Goal: Transaction & Acquisition: Purchase product/service

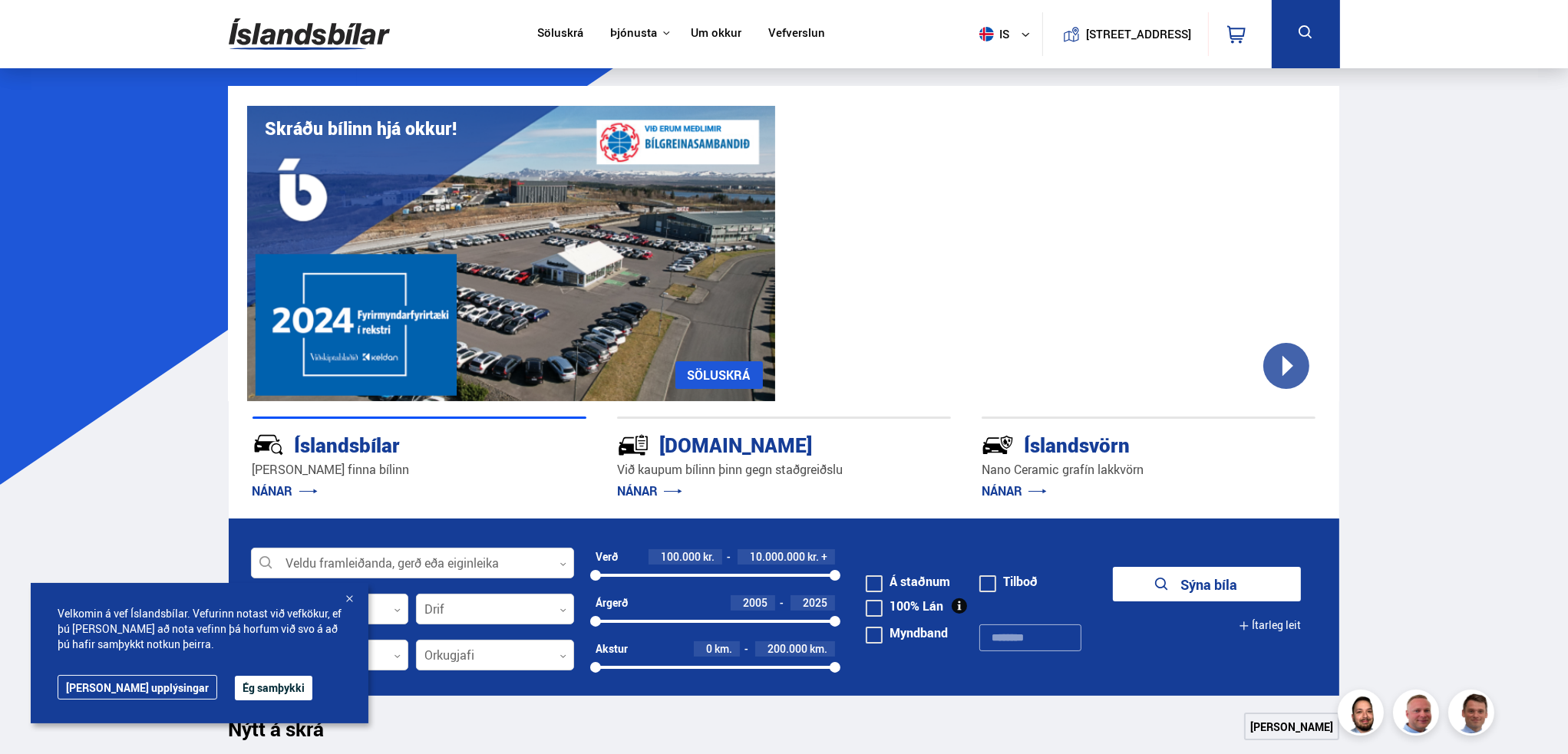
click at [235, 682] on button "Ég samþykki" at bounding box center [273, 688] width 77 height 24
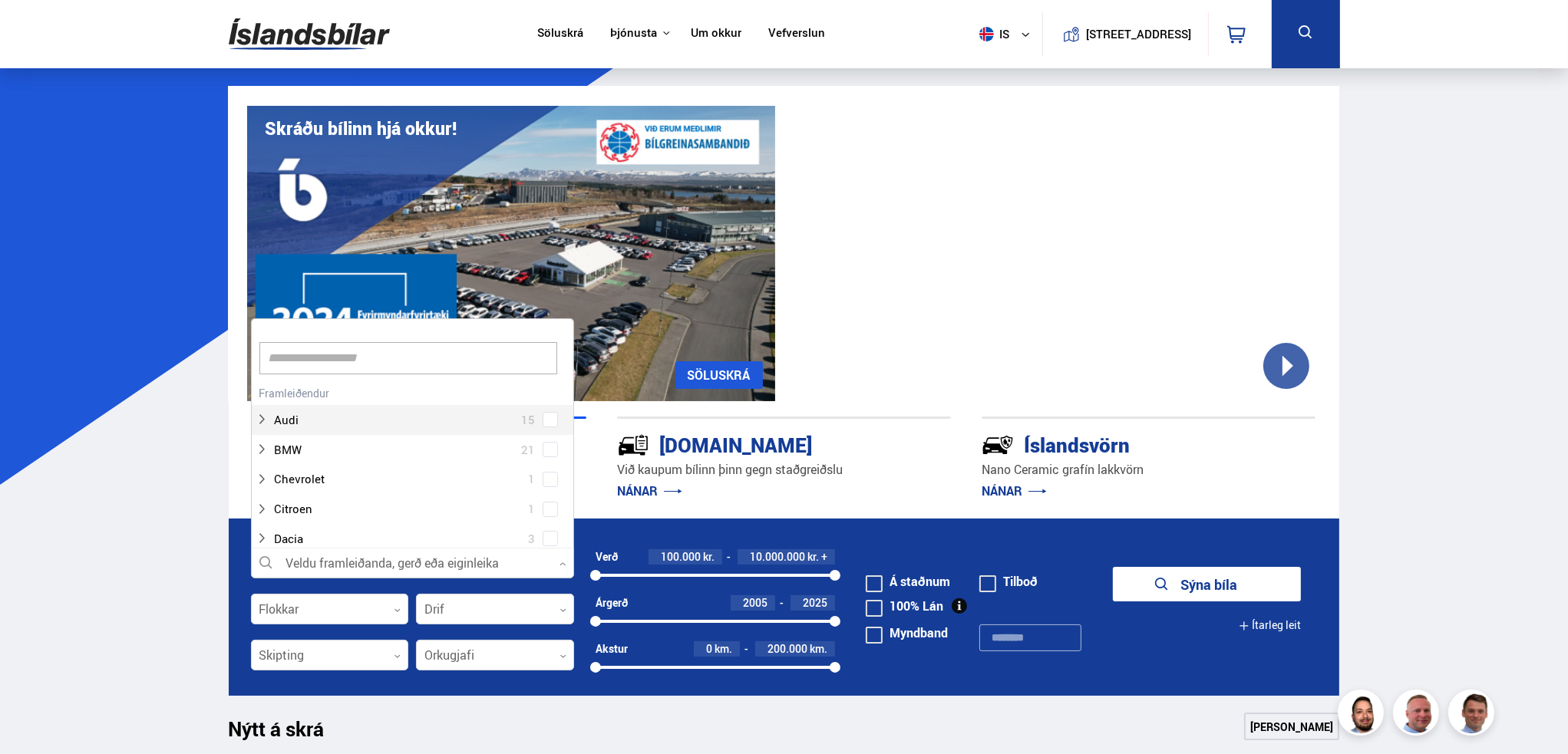
click at [511, 556] on div at bounding box center [412, 564] width 323 height 31
click at [282, 412] on div at bounding box center [397, 418] width 283 height 22
click at [293, 493] on div at bounding box center [397, 495] width 283 height 22
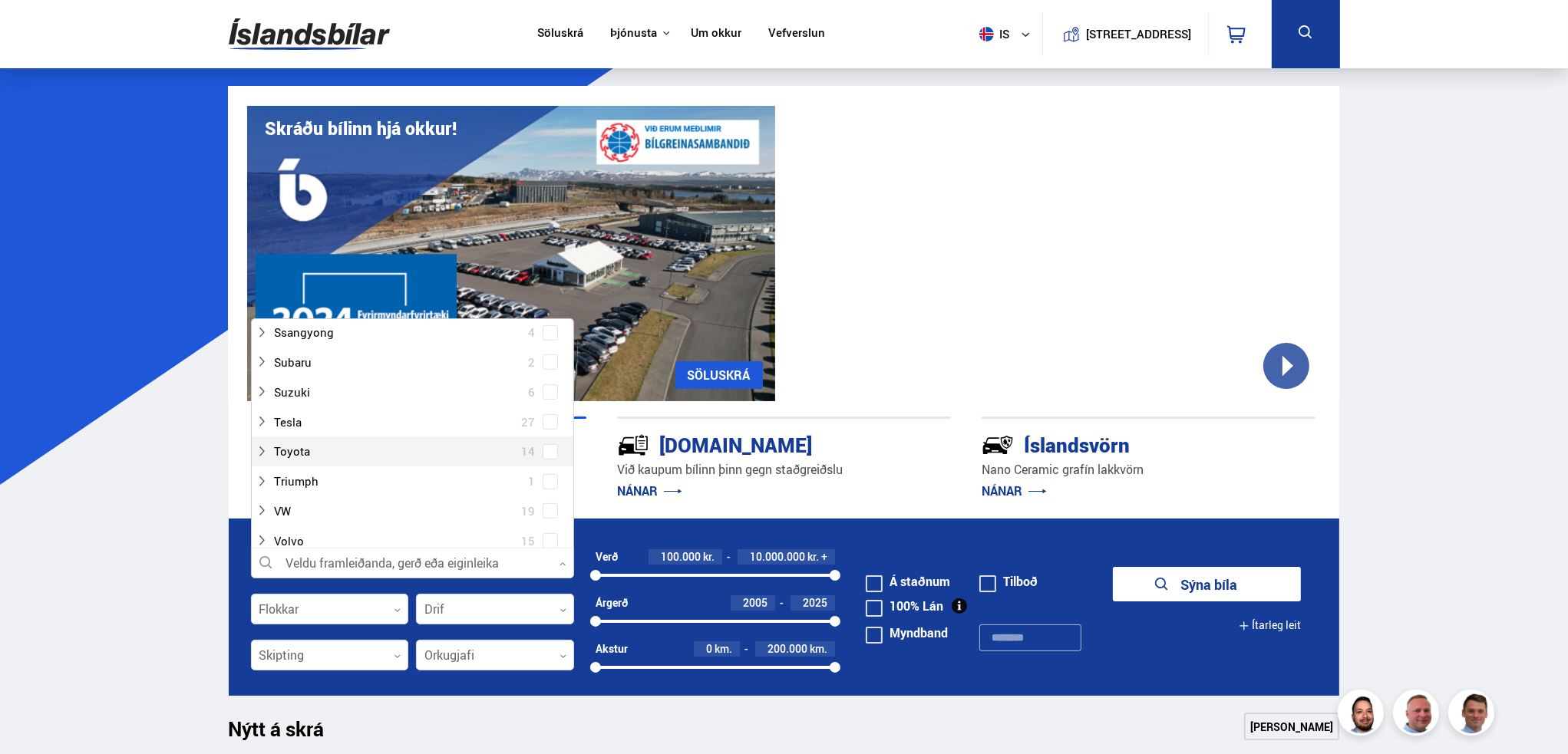
scroll to position [1074, 0]
click at [279, 472] on div at bounding box center [397, 477] width 283 height 22
click at [325, 350] on div at bounding box center [428, 353] width 283 height 22
click at [1214, 585] on button "Sýna bíla" at bounding box center [1207, 584] width 188 height 34
